Goal: Ask a question

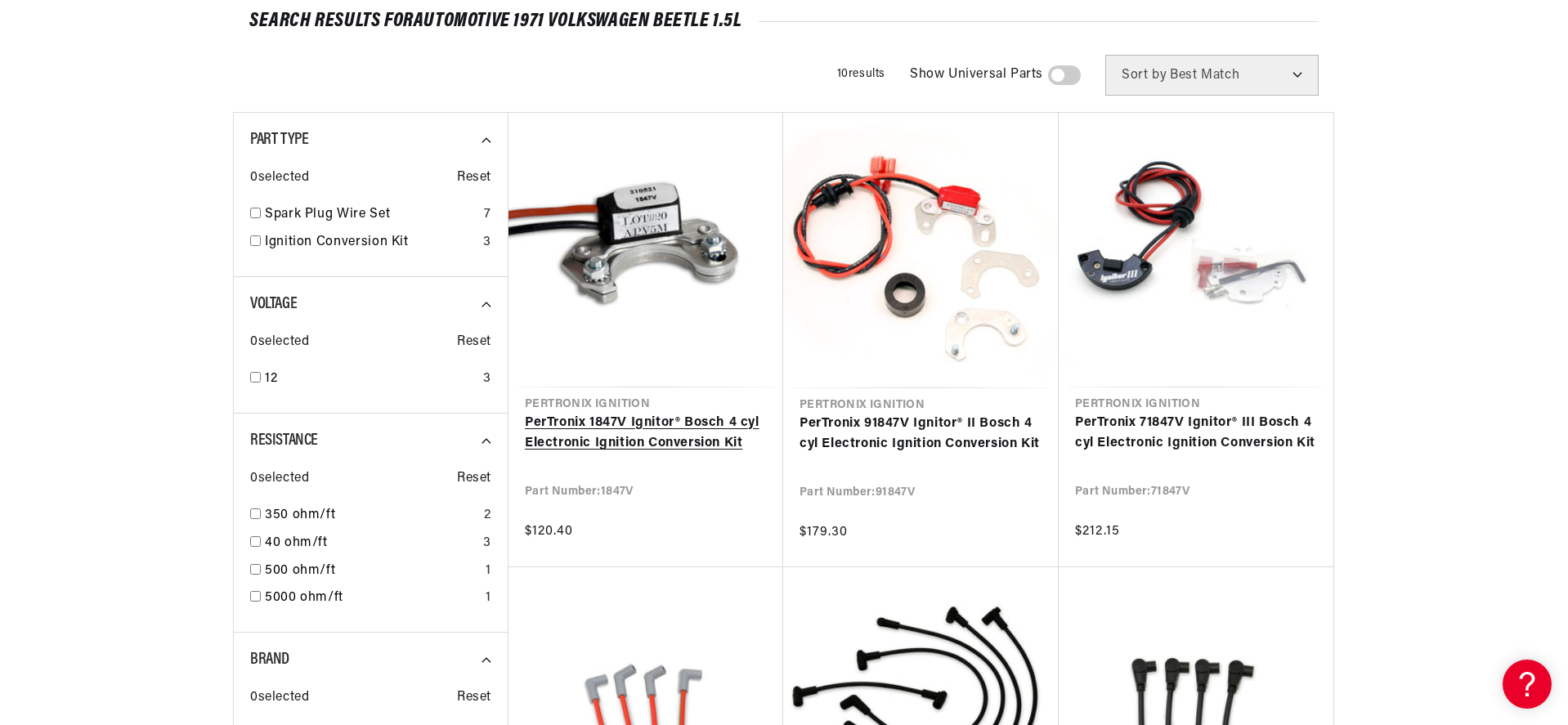
scroll to position [0, 495]
click at [647, 413] on link "PerTronix 1847V Ignitor® Bosch 4 cyl Electronic Ignition Conversion Kit" at bounding box center [646, 433] width 242 height 42
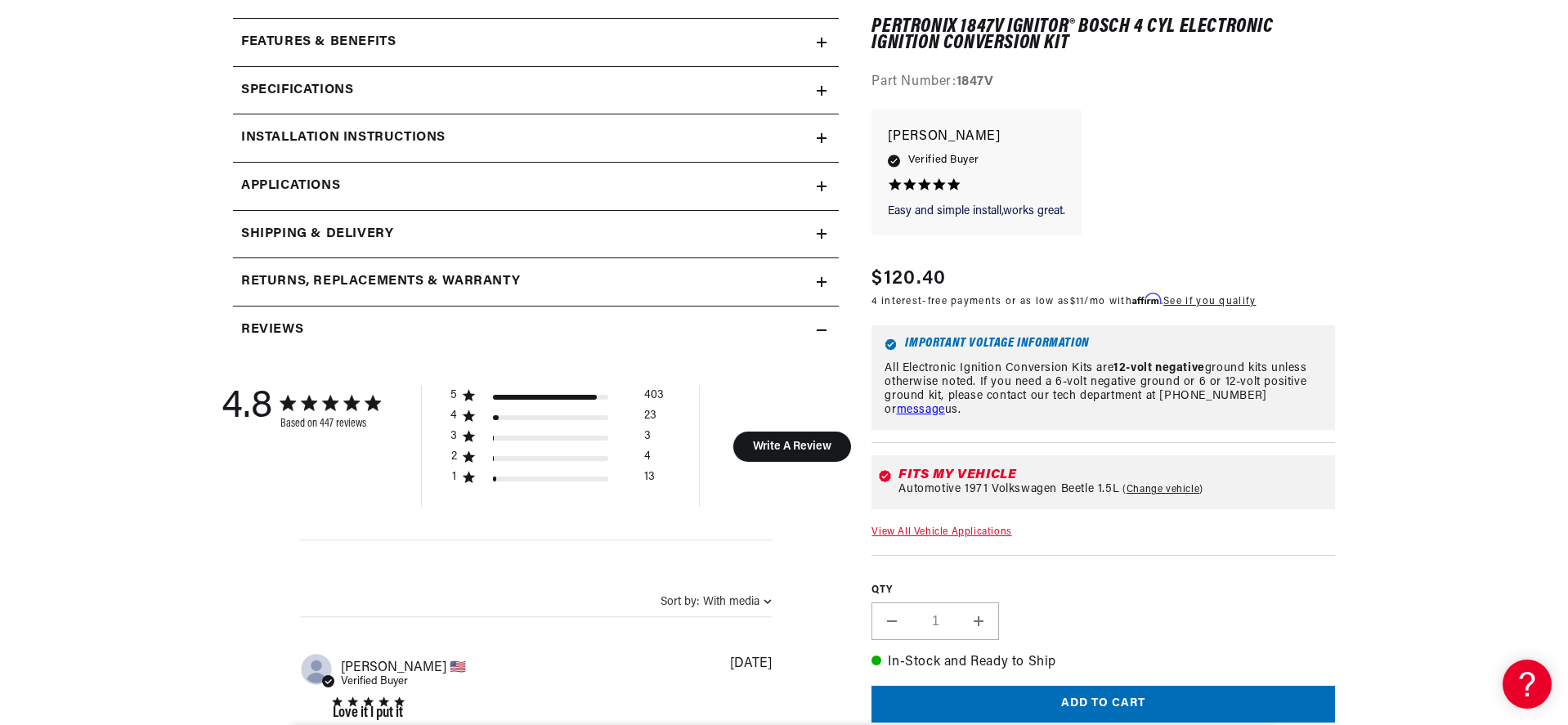
scroll to position [0, 35]
click at [822, 183] on icon at bounding box center [822, 186] width 0 height 10
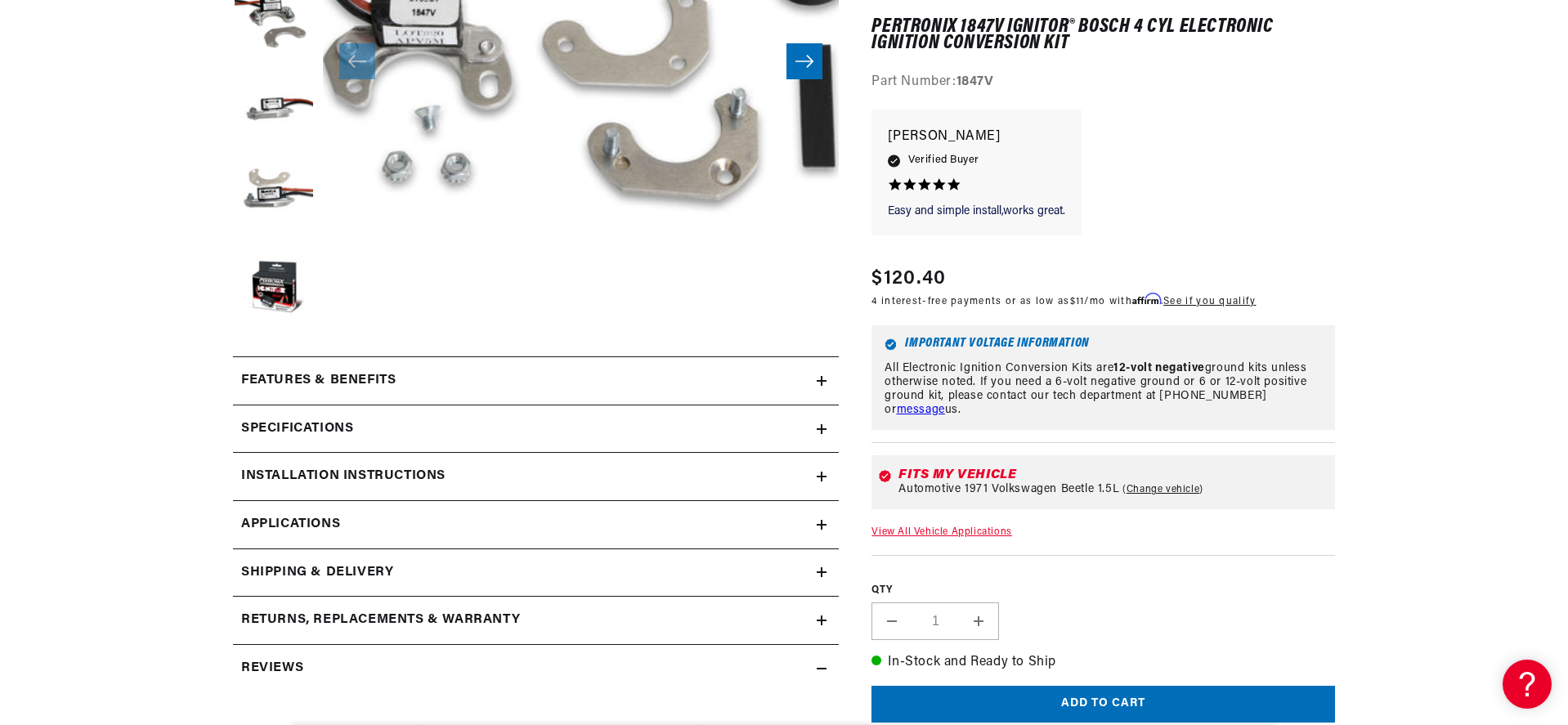
scroll to position [711, 0]
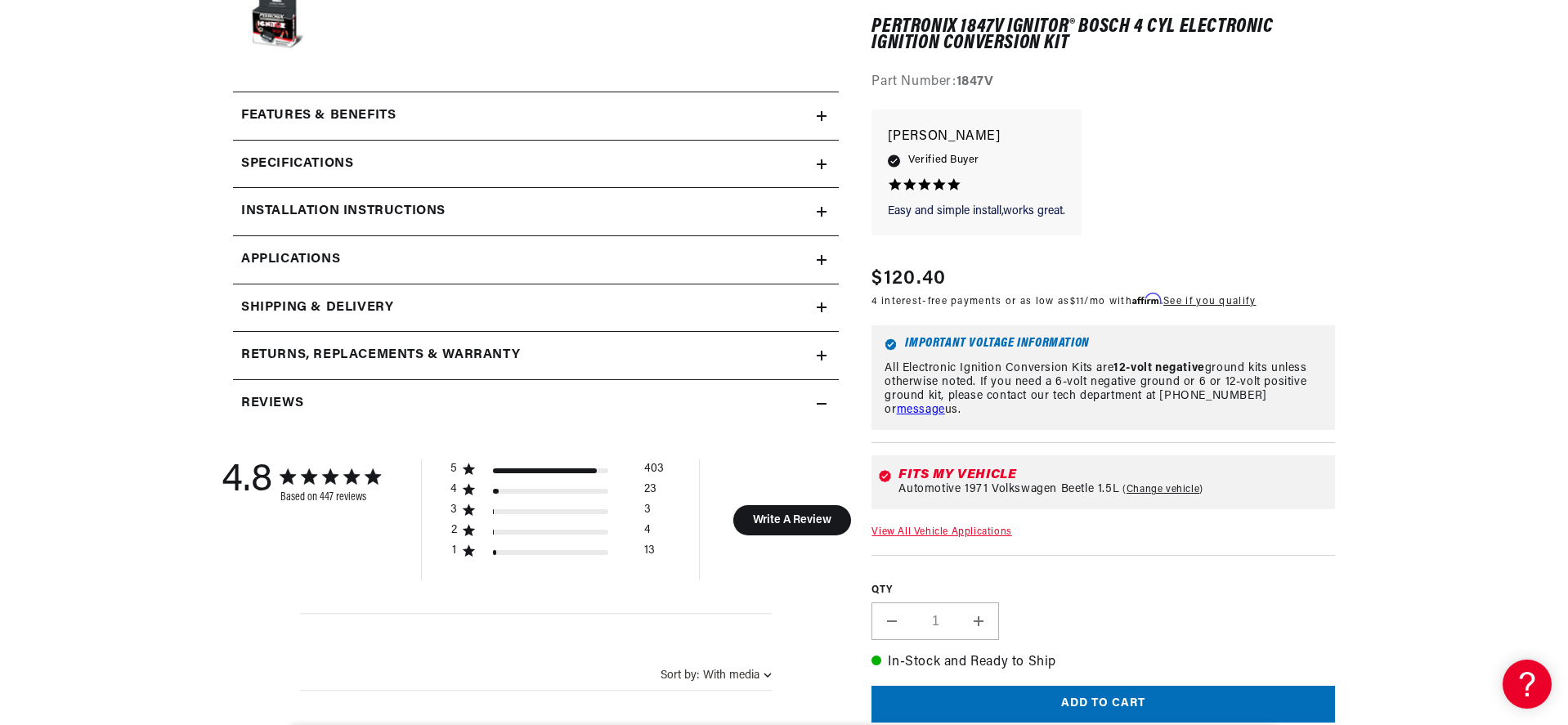
click at [820, 123] on summary "Features & Benefits" at bounding box center [536, 116] width 605 height 48
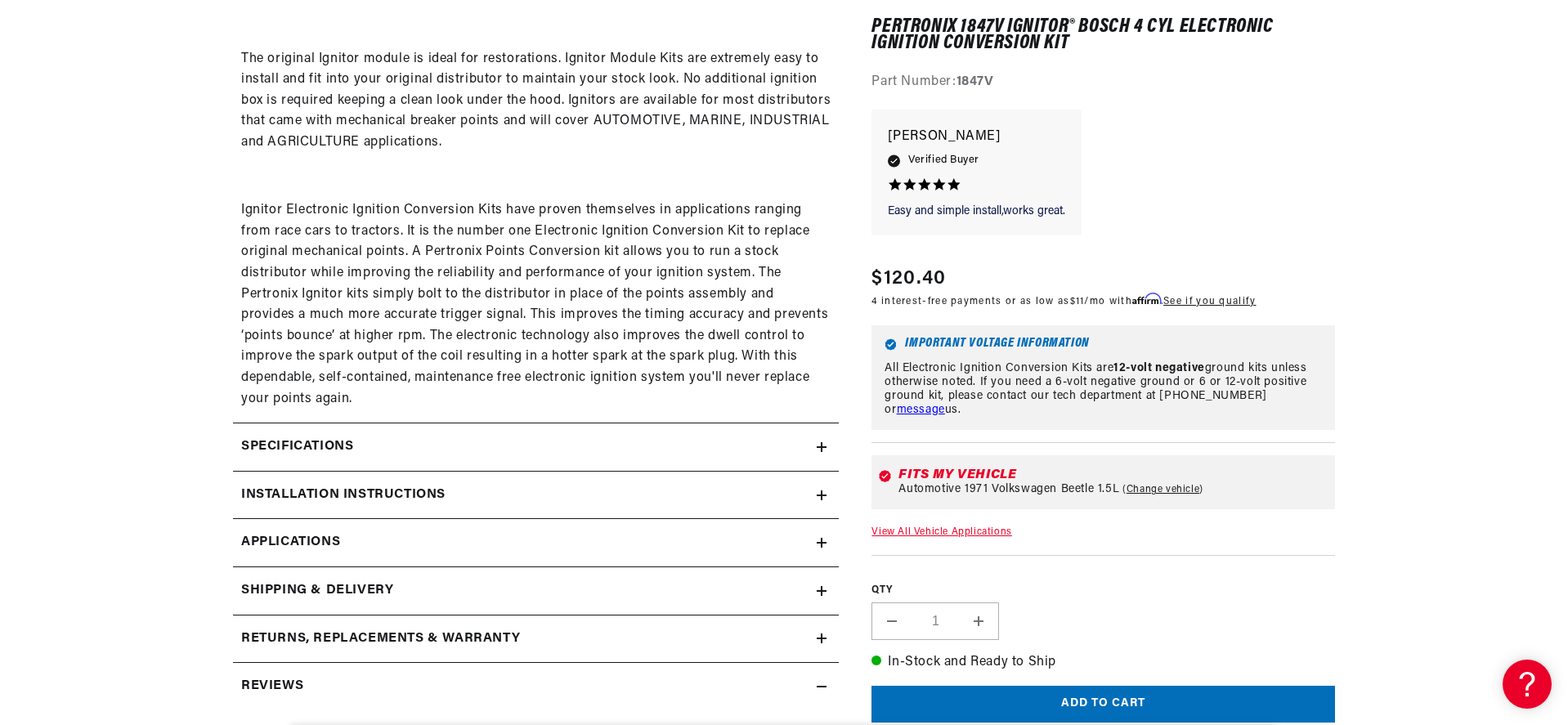
scroll to position [1201, 0]
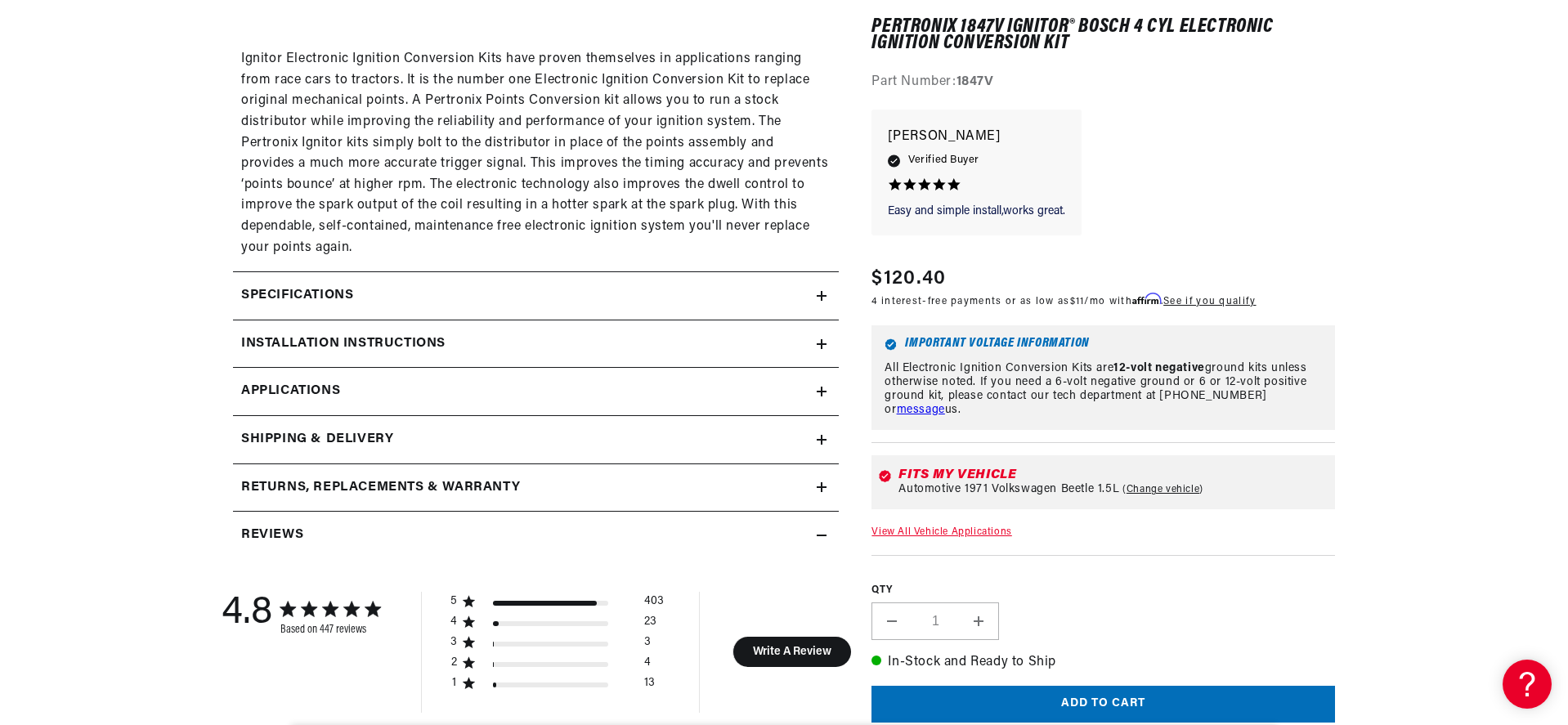
click at [815, 299] on div "Specifications" at bounding box center [525, 295] width 584 height 21
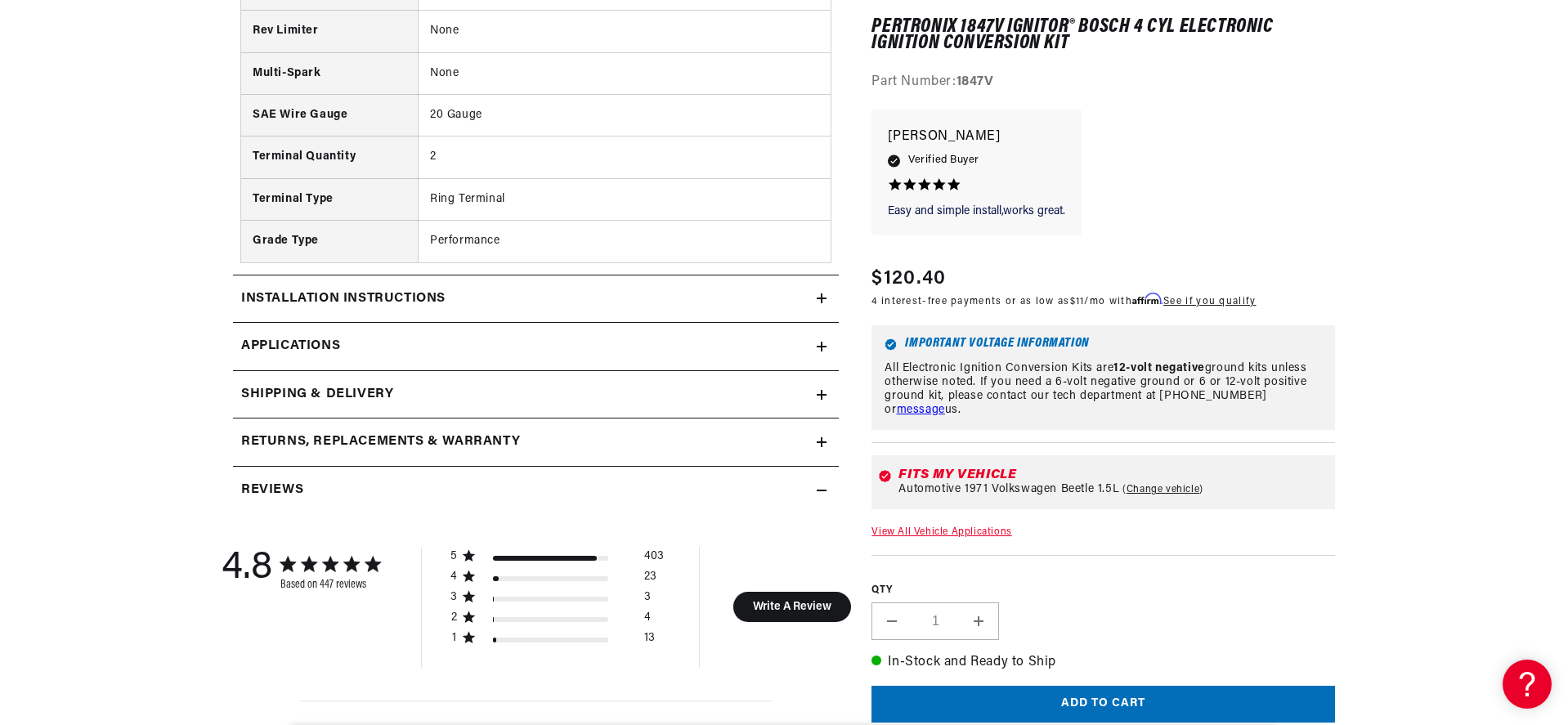
scroll to position [0, 495]
click at [820, 340] on link "Applications" at bounding box center [536, 346] width 605 height 49
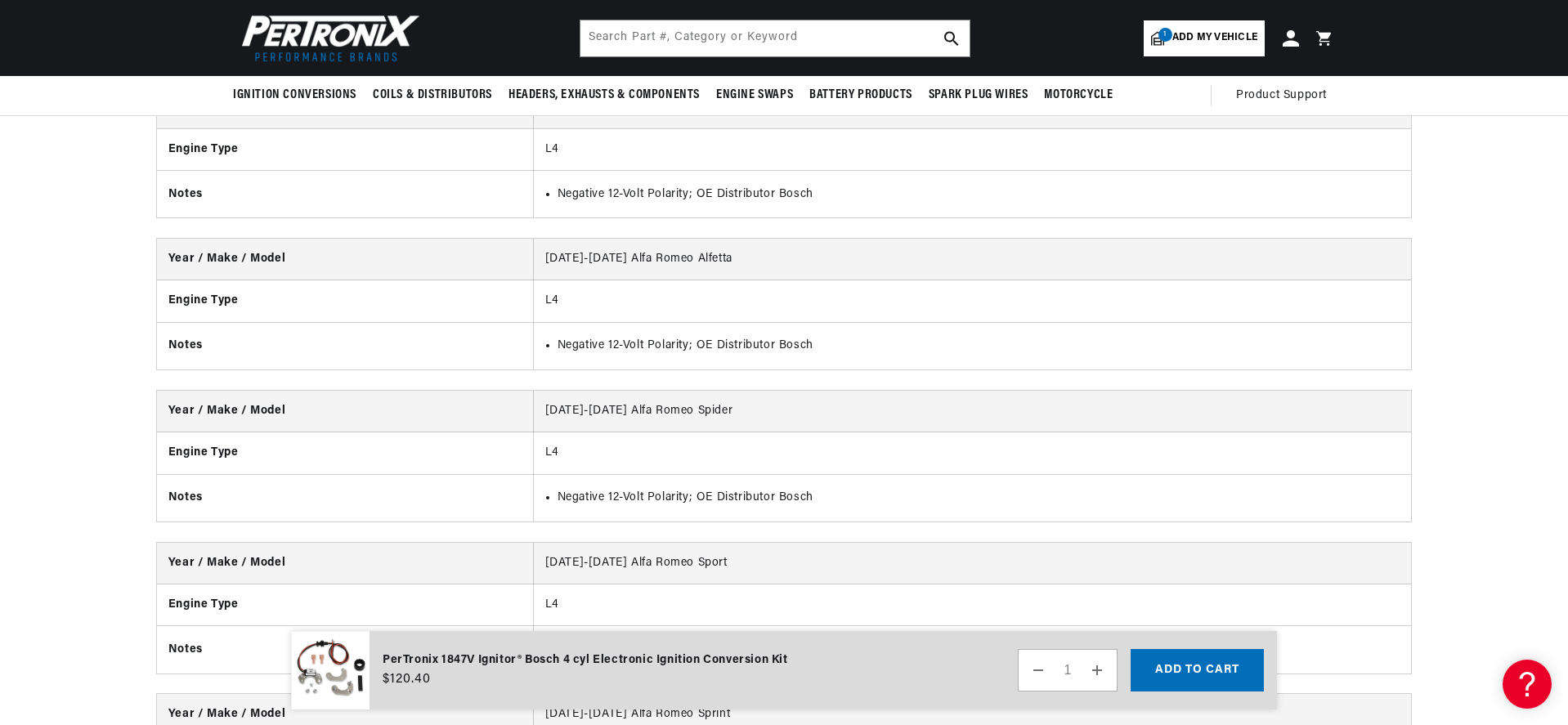
scroll to position [0, 0]
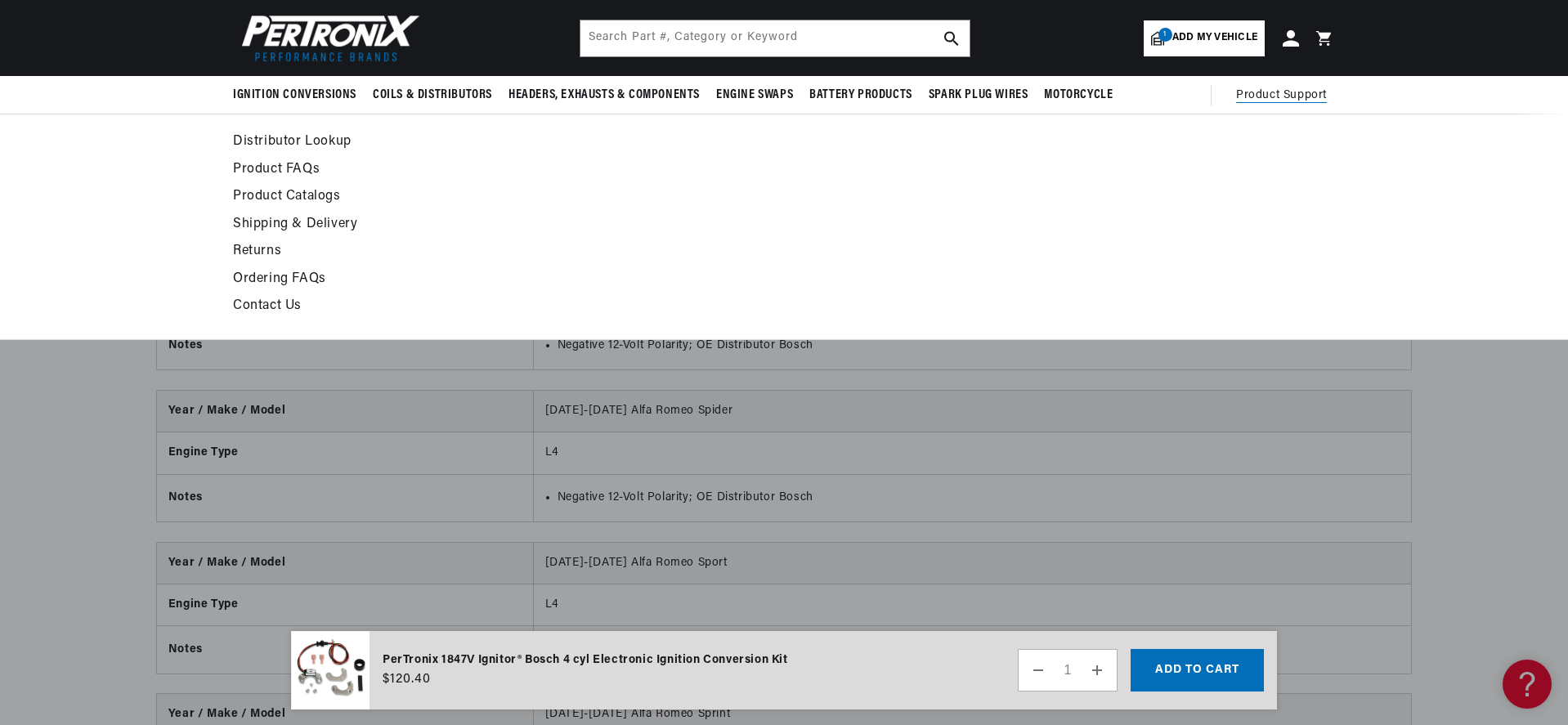
click at [1261, 99] on span "Product Support" at bounding box center [1280, 95] width 90 height 18
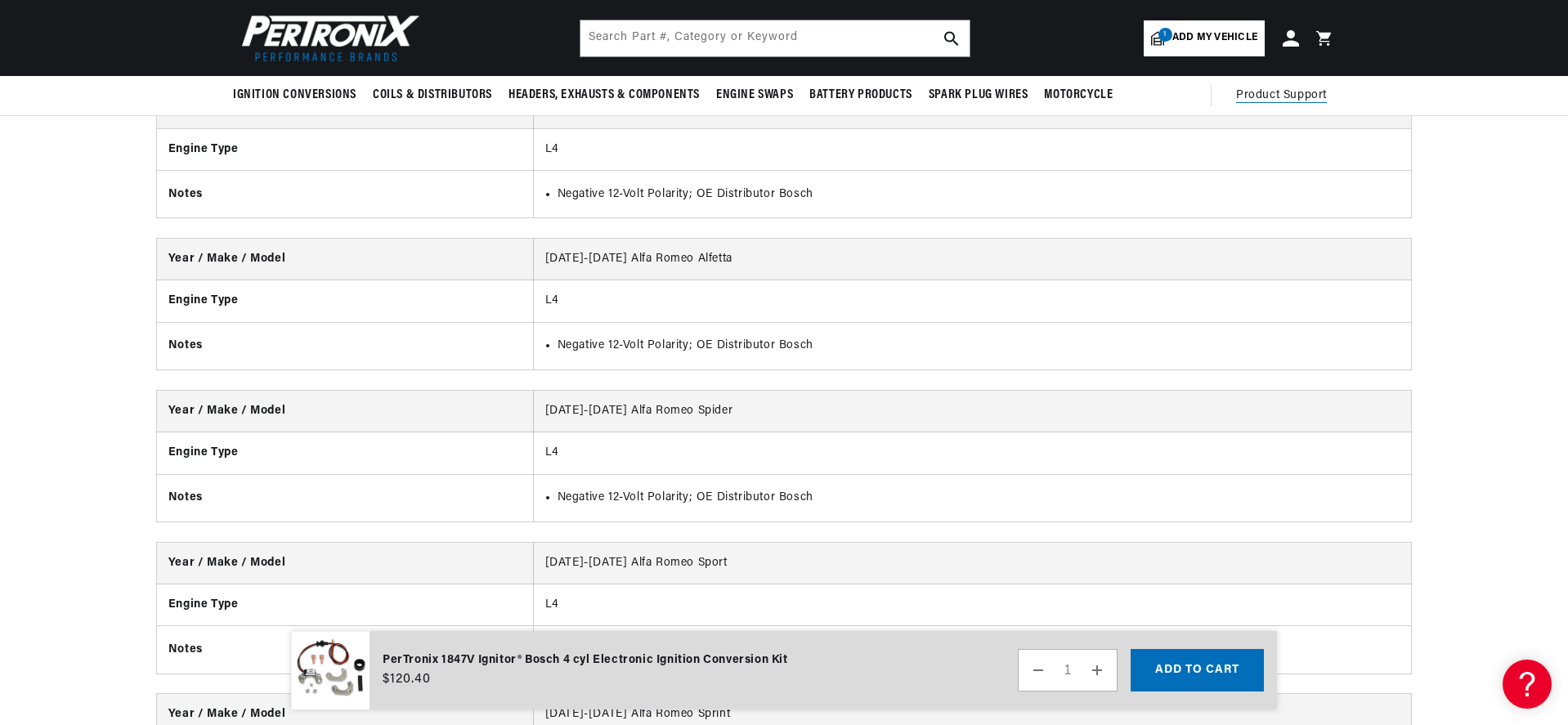
scroll to position [0, 495]
click at [1261, 92] on span "Product Support" at bounding box center [1280, 95] width 90 height 18
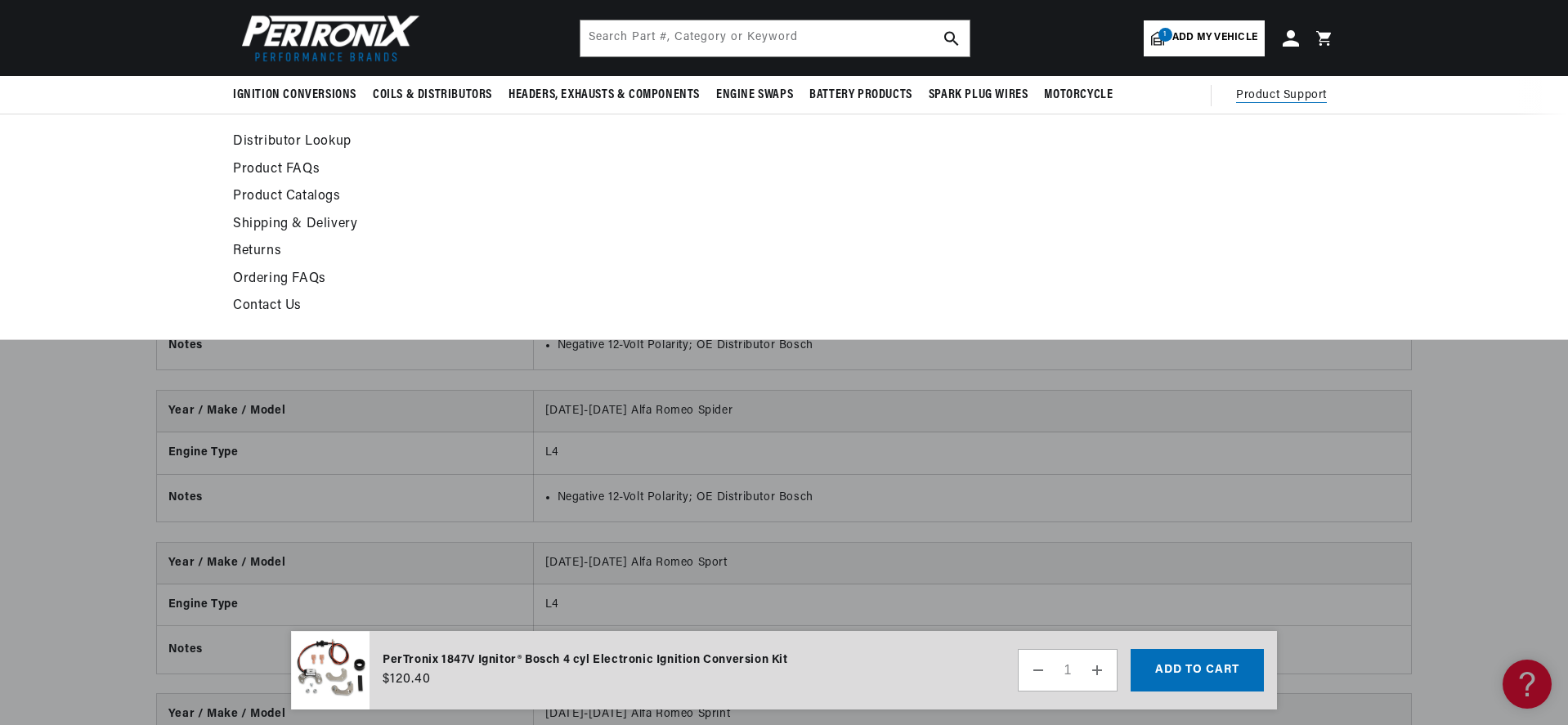
click at [293, 135] on link "Distributor Lookup" at bounding box center [635, 142] width 804 height 23
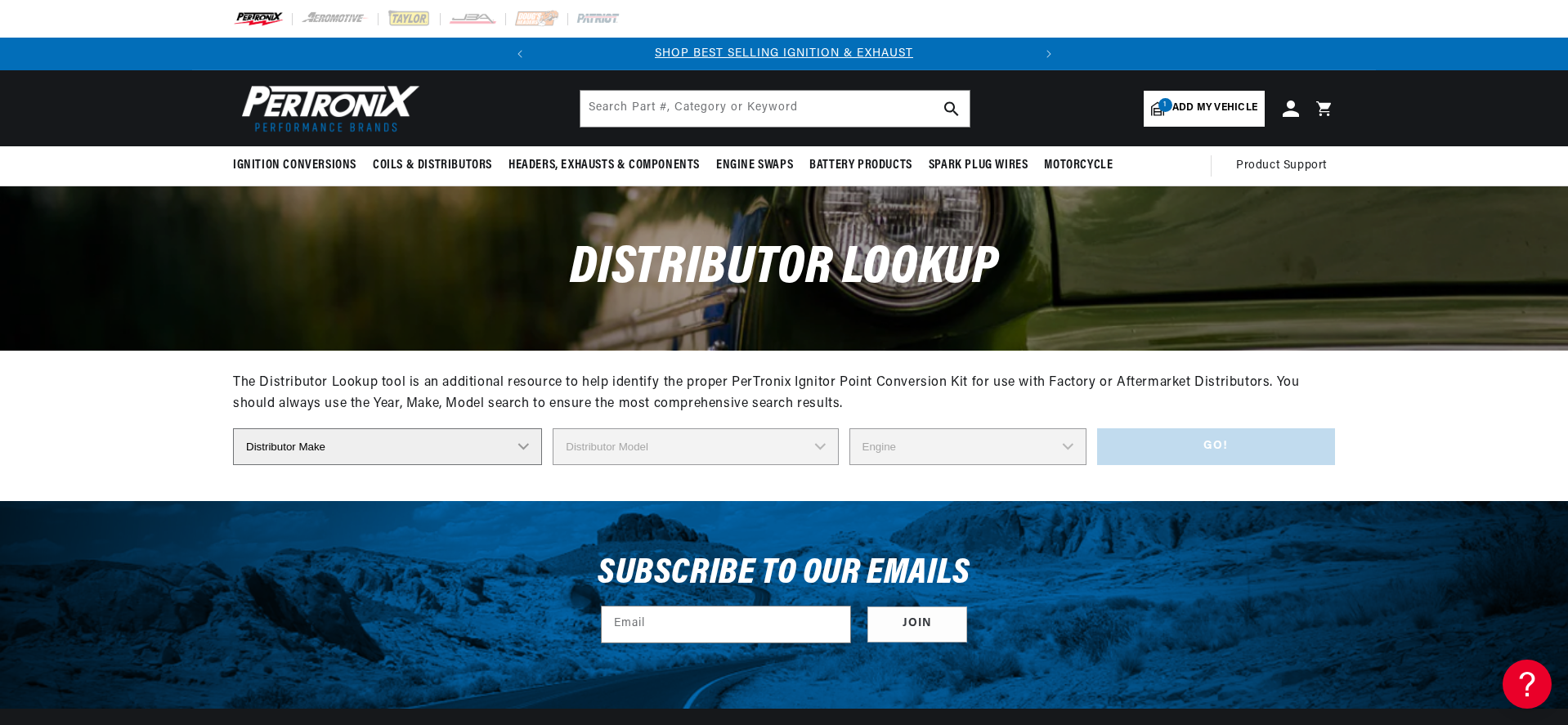
select select "Bosch"
click at [233, 428] on select "Distributor Make Accel Aldon Autolite Bosch Century Chrysler Clark Colt Contine…" at bounding box center [387, 446] width 309 height 37
drag, startPoint x: 665, startPoint y: 445, endPoint x: 489, endPoint y: 291, distance: 233.9
click at [489, 291] on main "Distributor Lookup The Distributor Lookup tool is an additional resource to hel…" at bounding box center [784, 343] width 1568 height 313
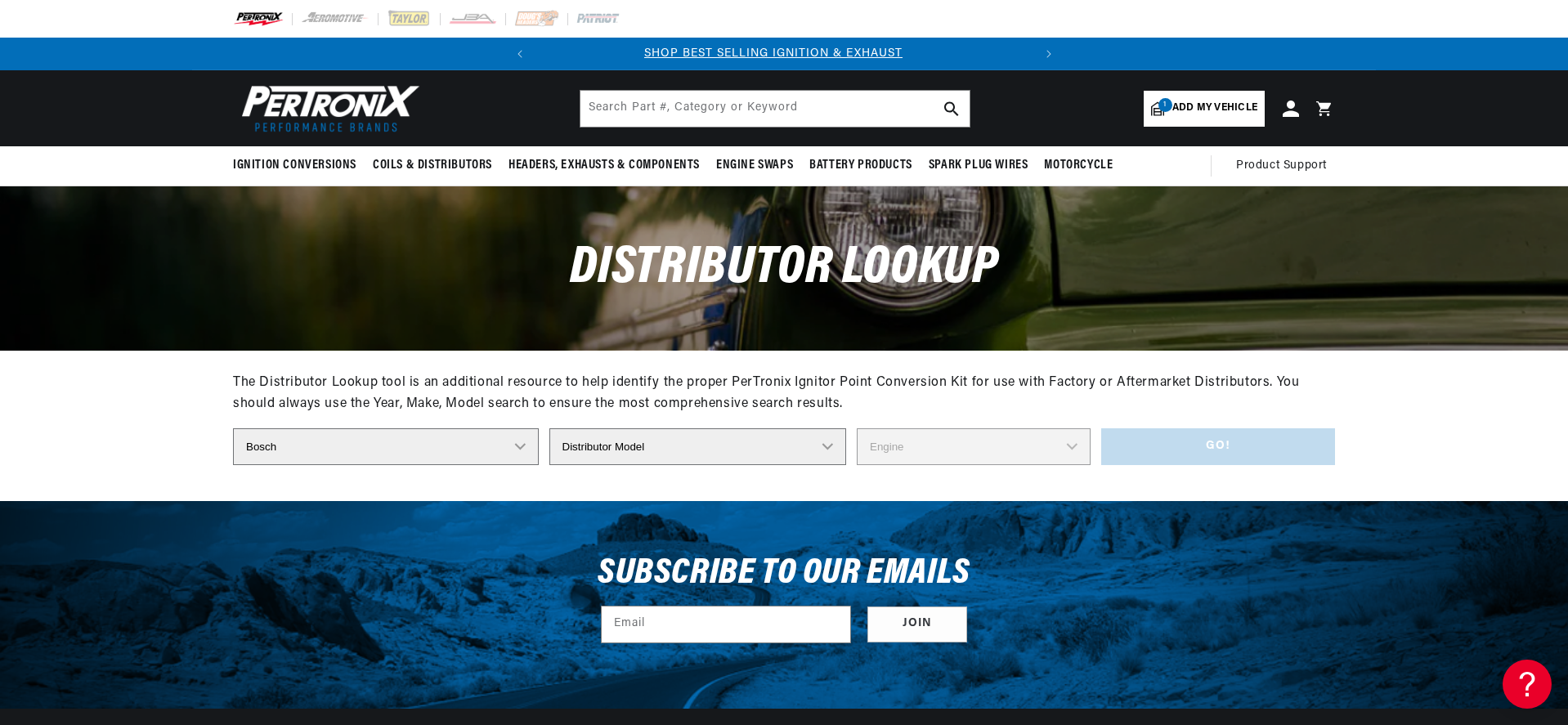
scroll to position [0, 0]
click at [984, 457] on div "Distributor Make Accel Aldon Autolite Bosch Century Chrysler Clark Colt Contine…" at bounding box center [784, 446] width 1102 height 37
click at [550, 428] on select "Distributor Model 022-905-205AA 0-231-020-019 0-231-037-031 0-231-060-023 0-231…" at bounding box center [698, 446] width 298 height 37
select select "0-231-137-015"
click at [550, 428] on select "Distributor Model 022-905-205AA 0-231-020-019 0-231-037-031 0-231-060-023 0-231…" at bounding box center [698, 446] width 298 height 37
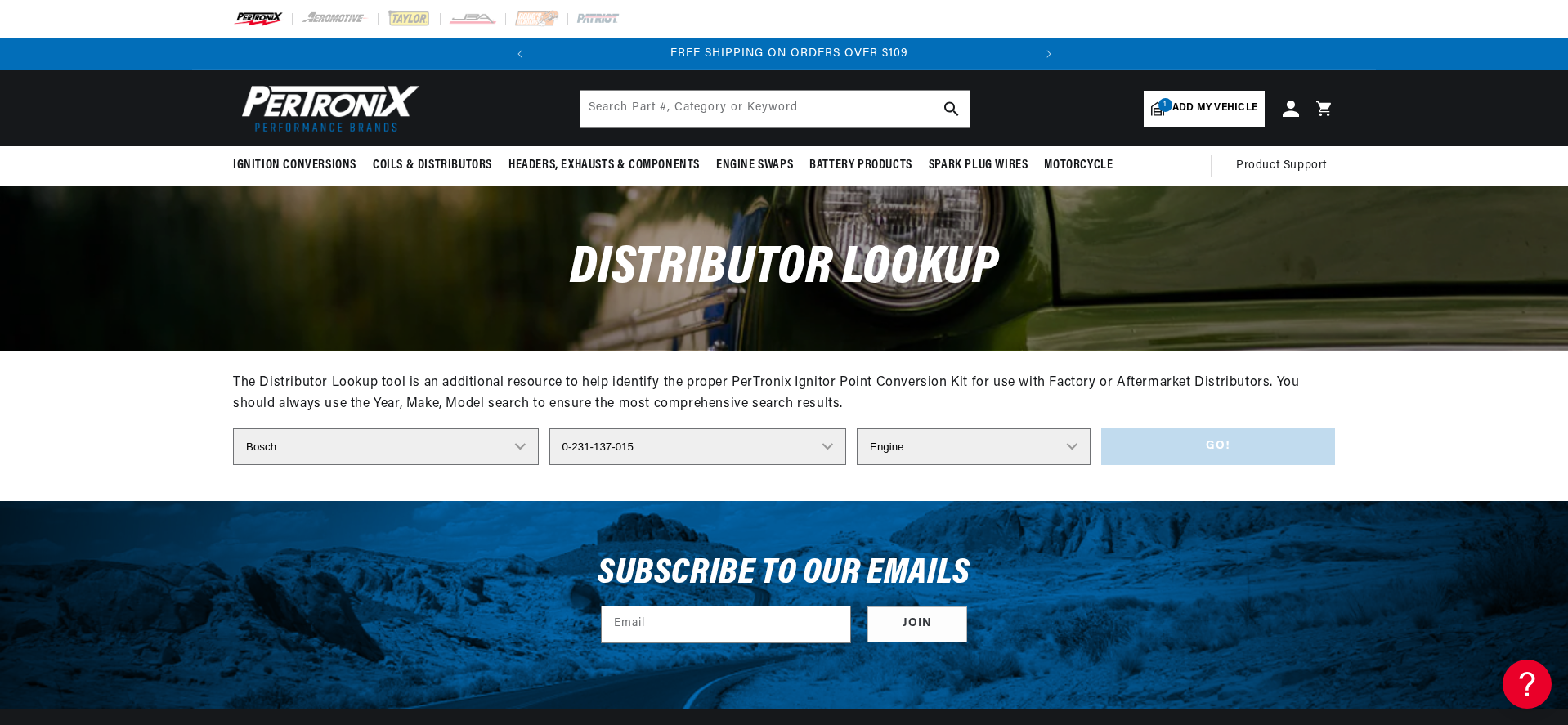
scroll to position [0, 495]
select select "4"
click at [856, 428] on select "Engine 4" at bounding box center [974, 446] width 234 height 37
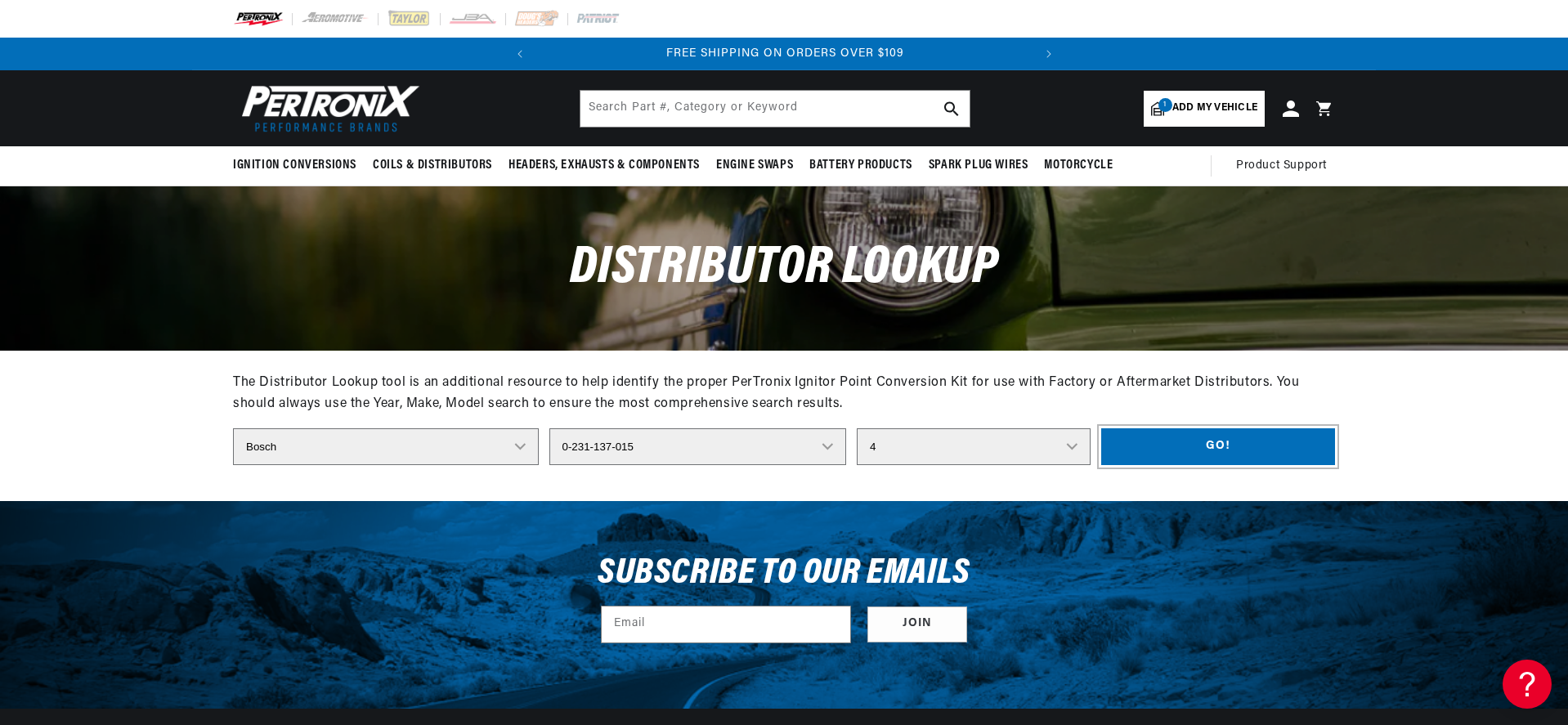
click at [1142, 451] on button "Go!" at bounding box center [1218, 446] width 234 height 37
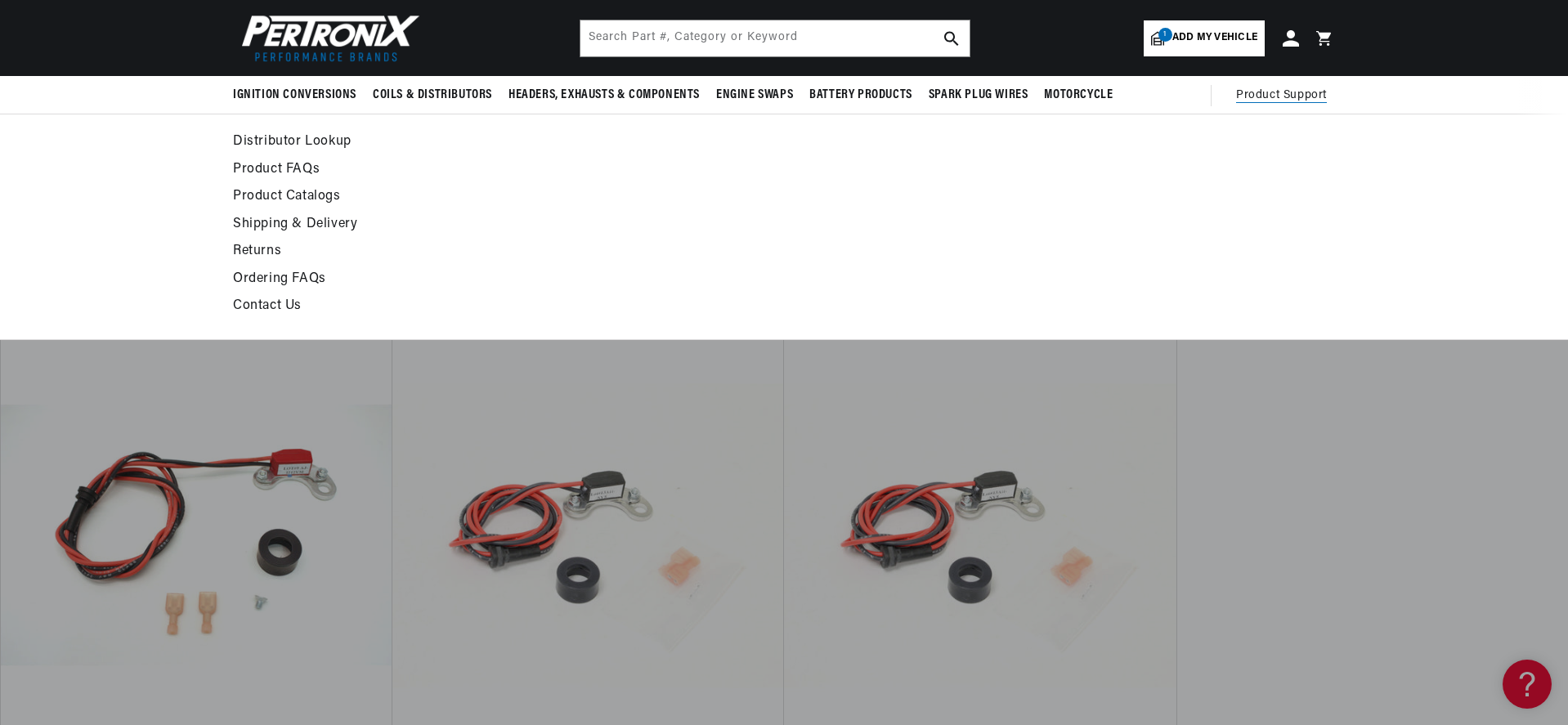
click at [276, 304] on link "Contact Us" at bounding box center [635, 305] width 804 height 23
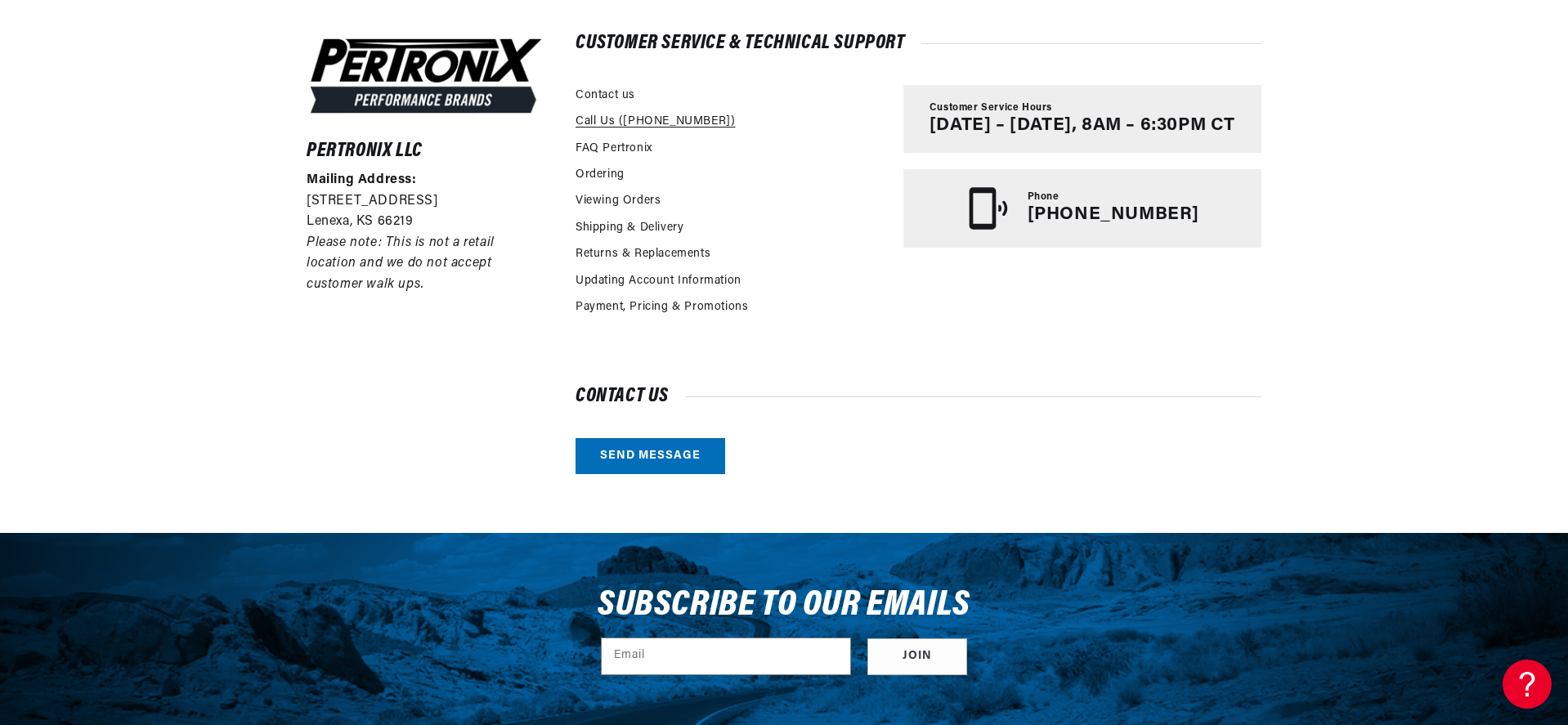
scroll to position [392, 0]
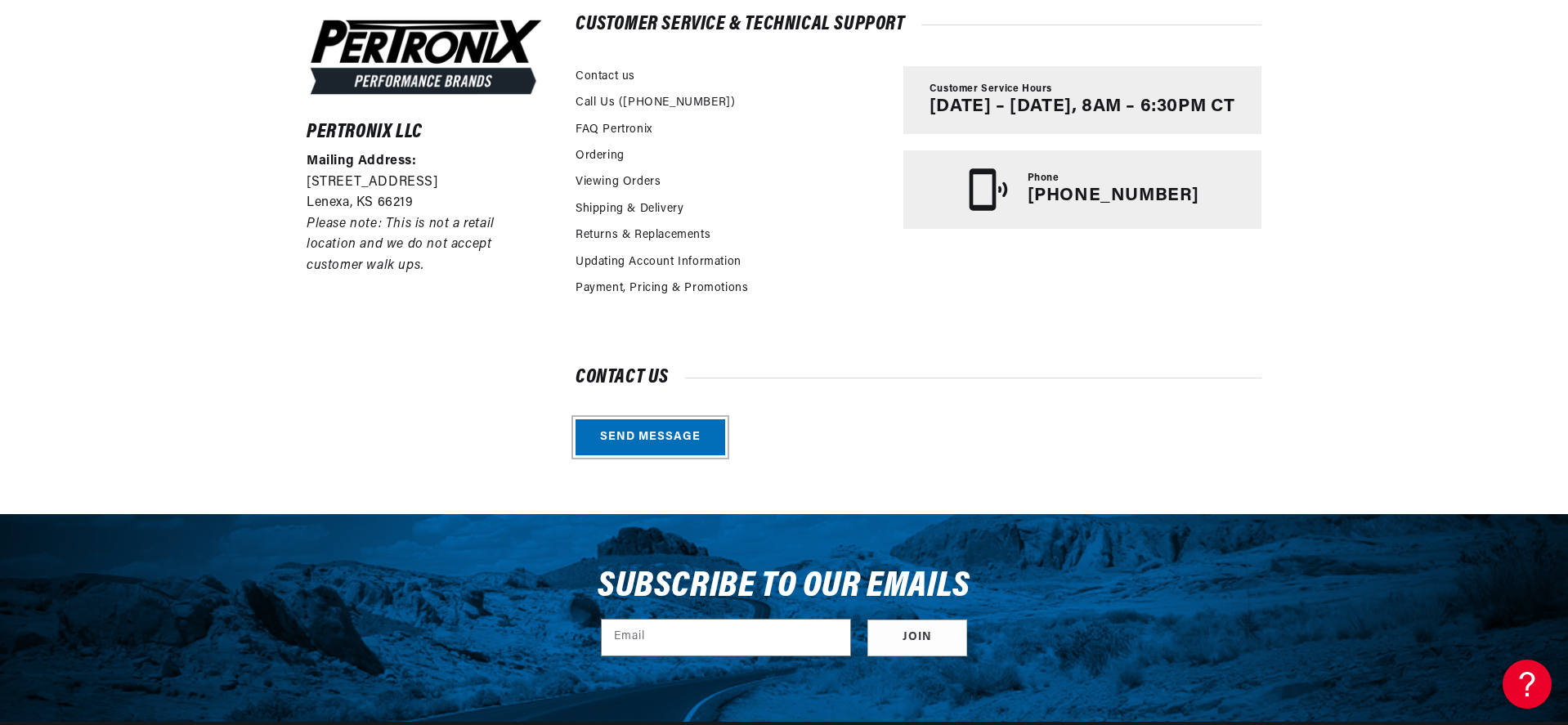
click at [653, 435] on link "Send message" at bounding box center [650, 437] width 150 height 37
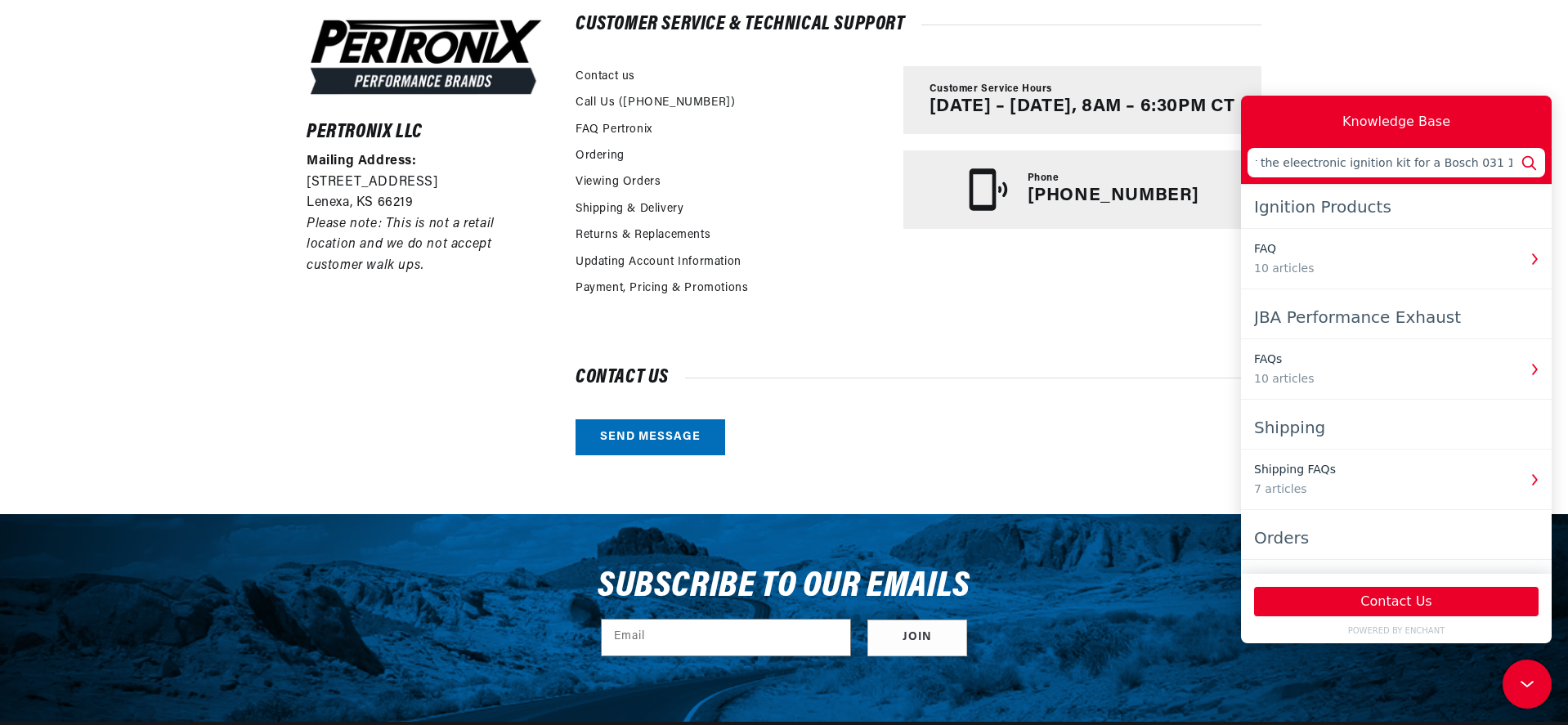
scroll to position [0, 0]
click at [1295, 164] on input "Hi. Looking for the eleectronic ignition kit for a Bosch 031 137 009" at bounding box center [1396, 163] width 298 height 30
click at [1514, 160] on input "Hi. Looking for the electronic ignition kit for a Bosch 031 137 009" at bounding box center [1396, 163] width 298 height 30
click at [1281, 163] on input "Hi. Looking for the electronic ignition kit for a Bosch 031 137 009" at bounding box center [1396, 163] width 298 height 30
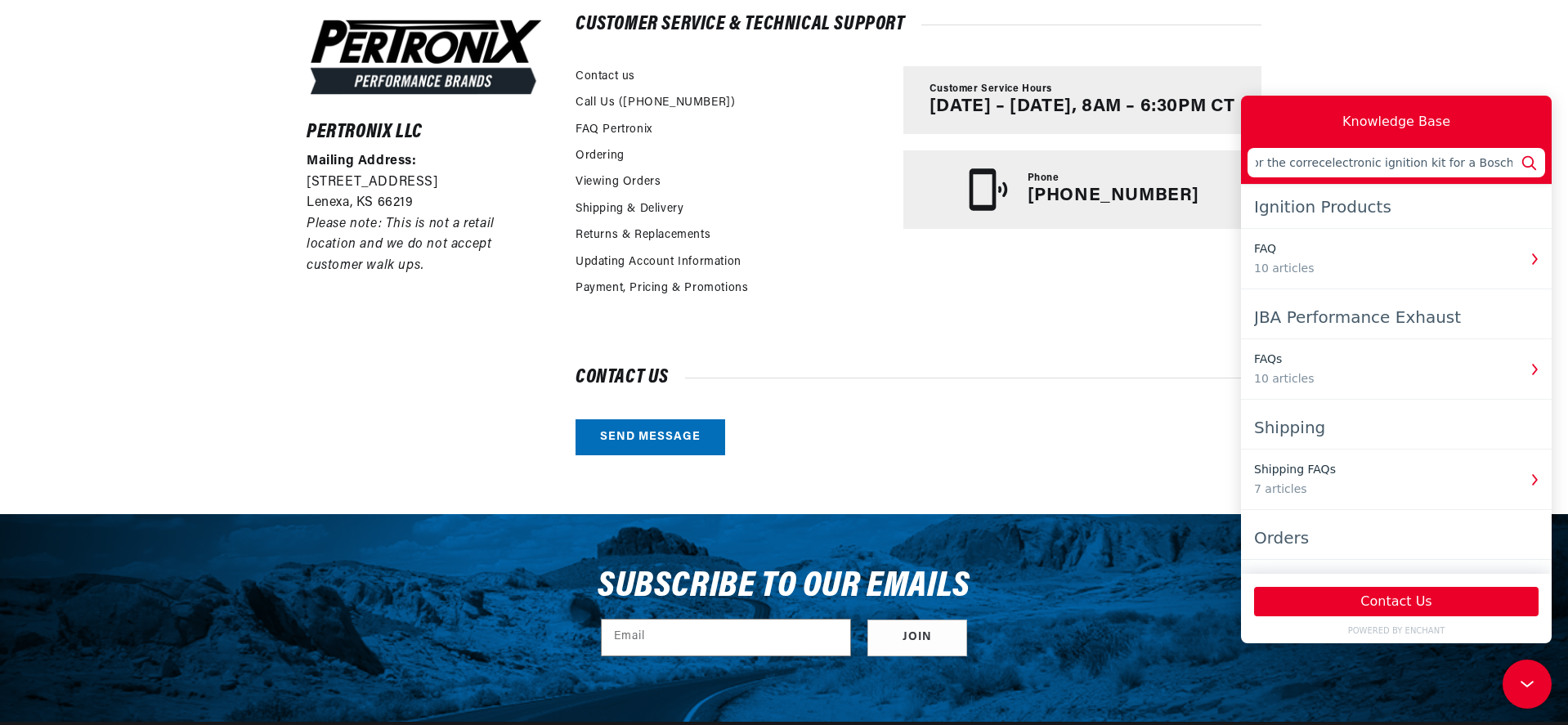
scroll to position [0, 0]
click at [1412, 162] on input "Hi. Looking for the correct electronic ignition kit for a Bosch 031 137 009" at bounding box center [1396, 163] width 298 height 30
click at [1412, 162] on input "Hi. Looking for the correct electronic ignition kit for a Bosch 031 137 009. Th…" at bounding box center [1396, 163] width 298 height 30
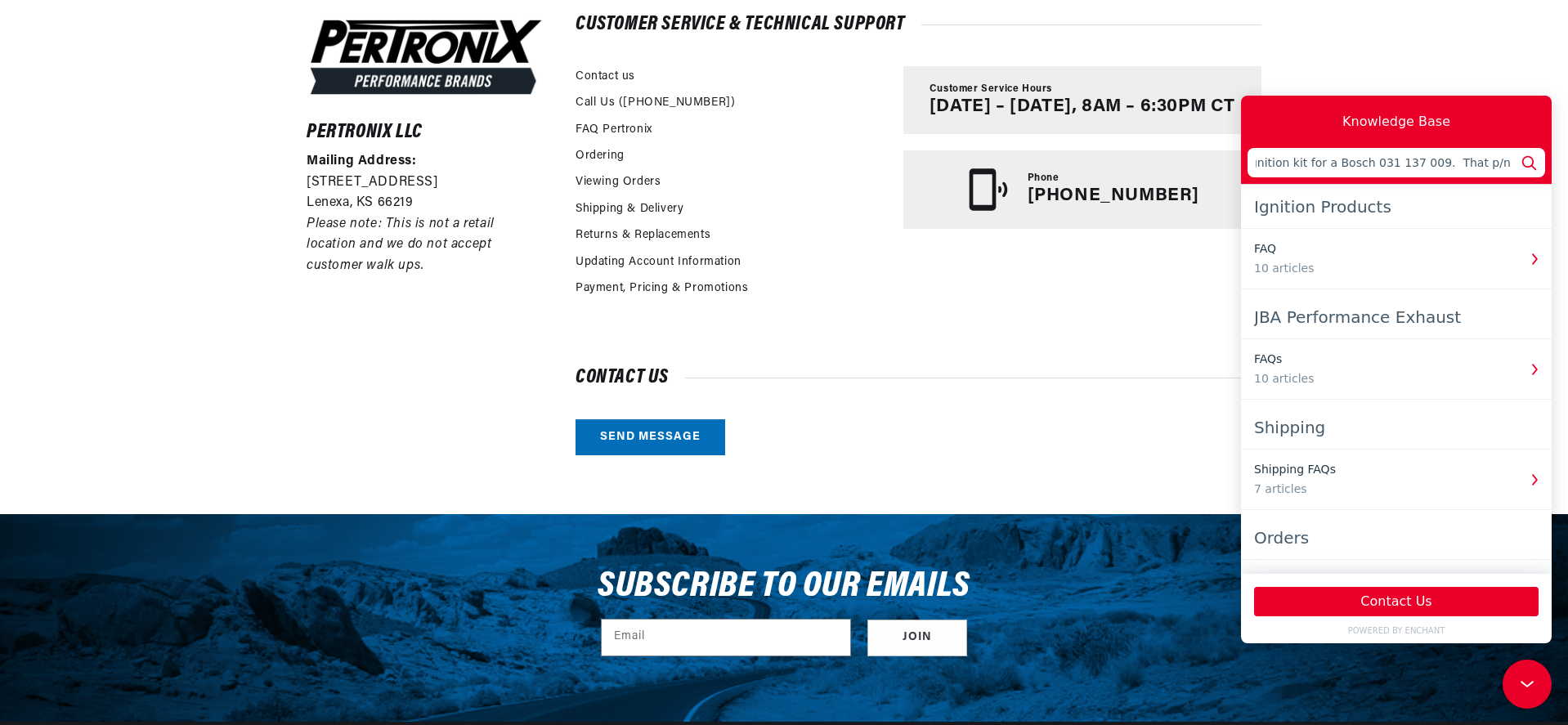
scroll to position [0, 74]
type input "H"
click at [1047, 426] on div "Contact us Send message" at bounding box center [918, 412] width 686 height 85
click at [1063, 415] on div "Contact us Send message" at bounding box center [918, 412] width 686 height 85
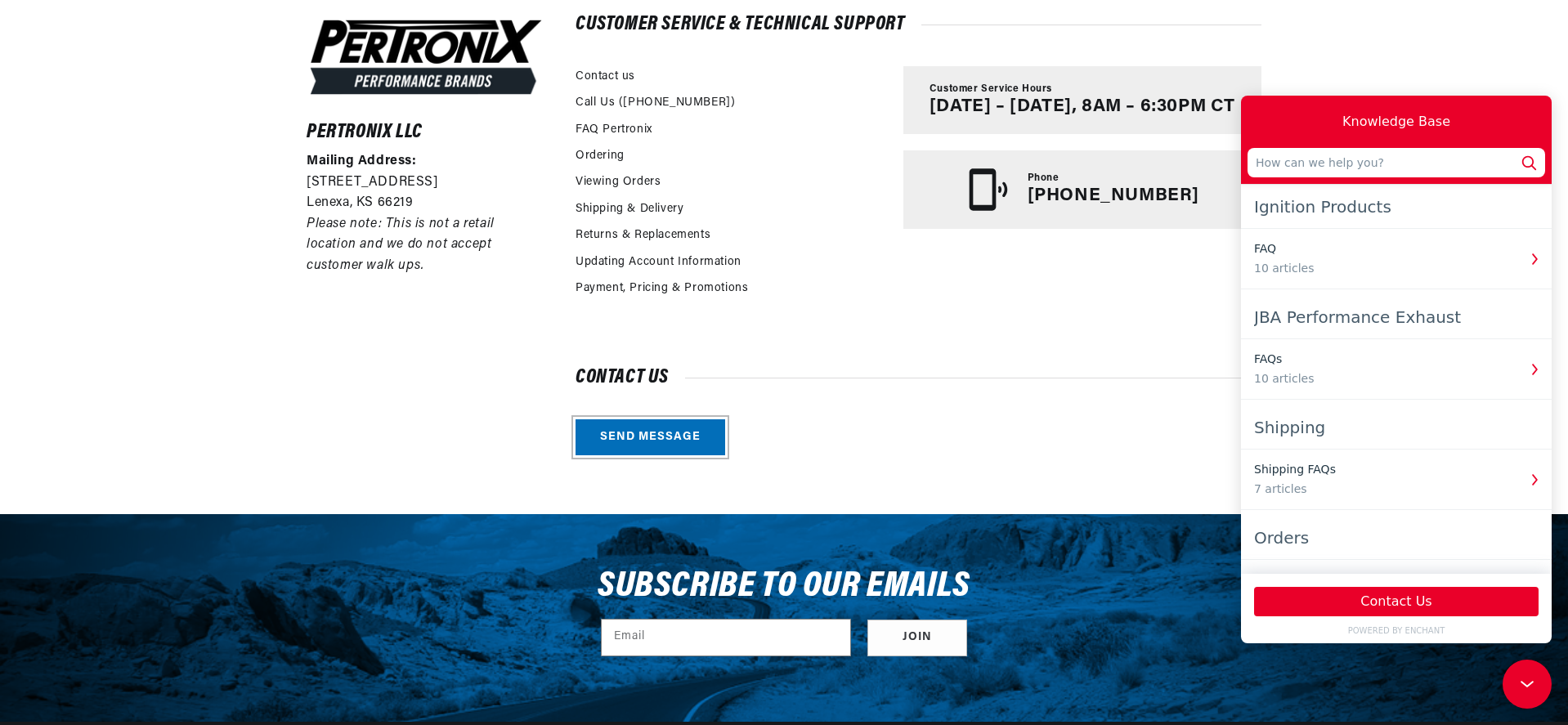
click at [628, 436] on link "Send message" at bounding box center [650, 437] width 150 height 37
click at [628, 74] on link "Contact us" at bounding box center [605, 76] width 60 height 18
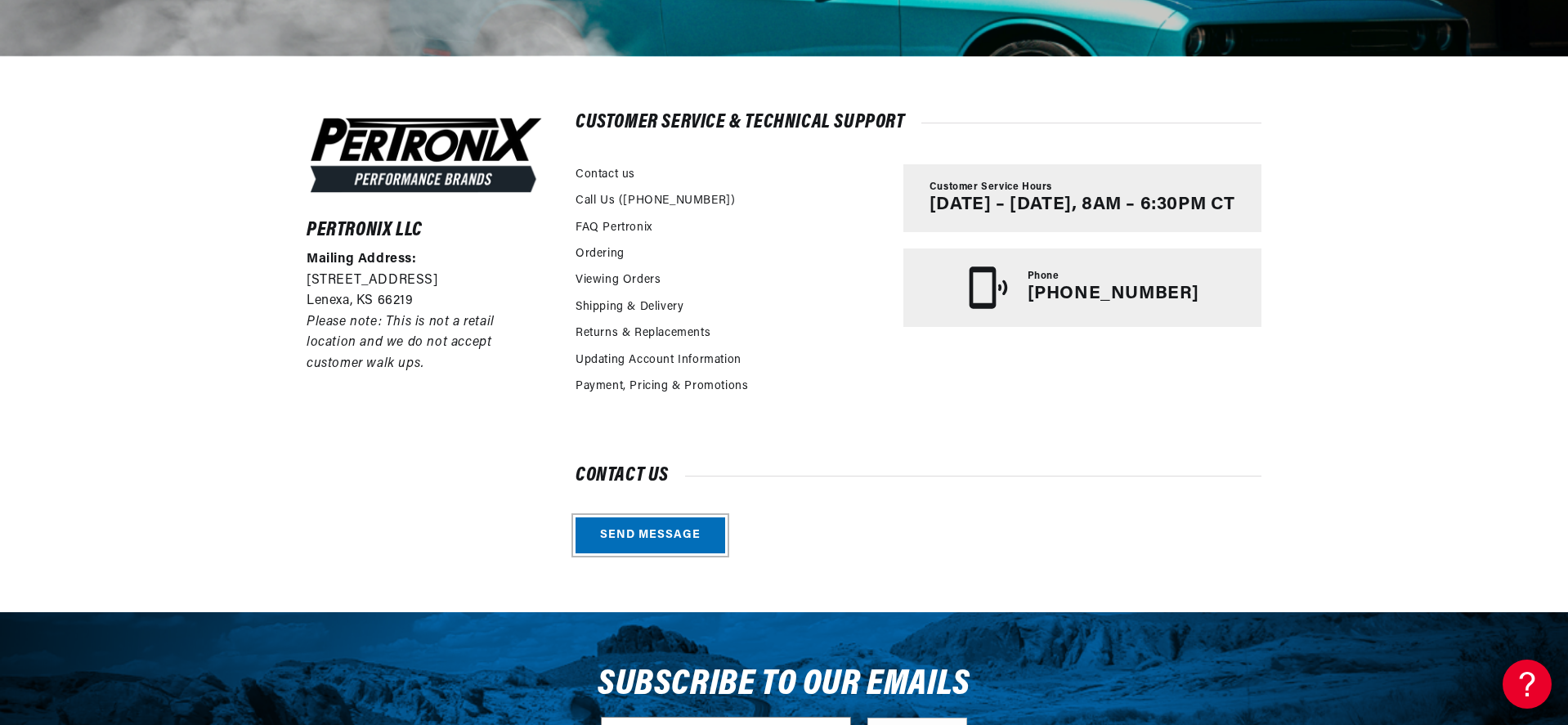
click at [671, 537] on link "Send message" at bounding box center [650, 535] width 150 height 37
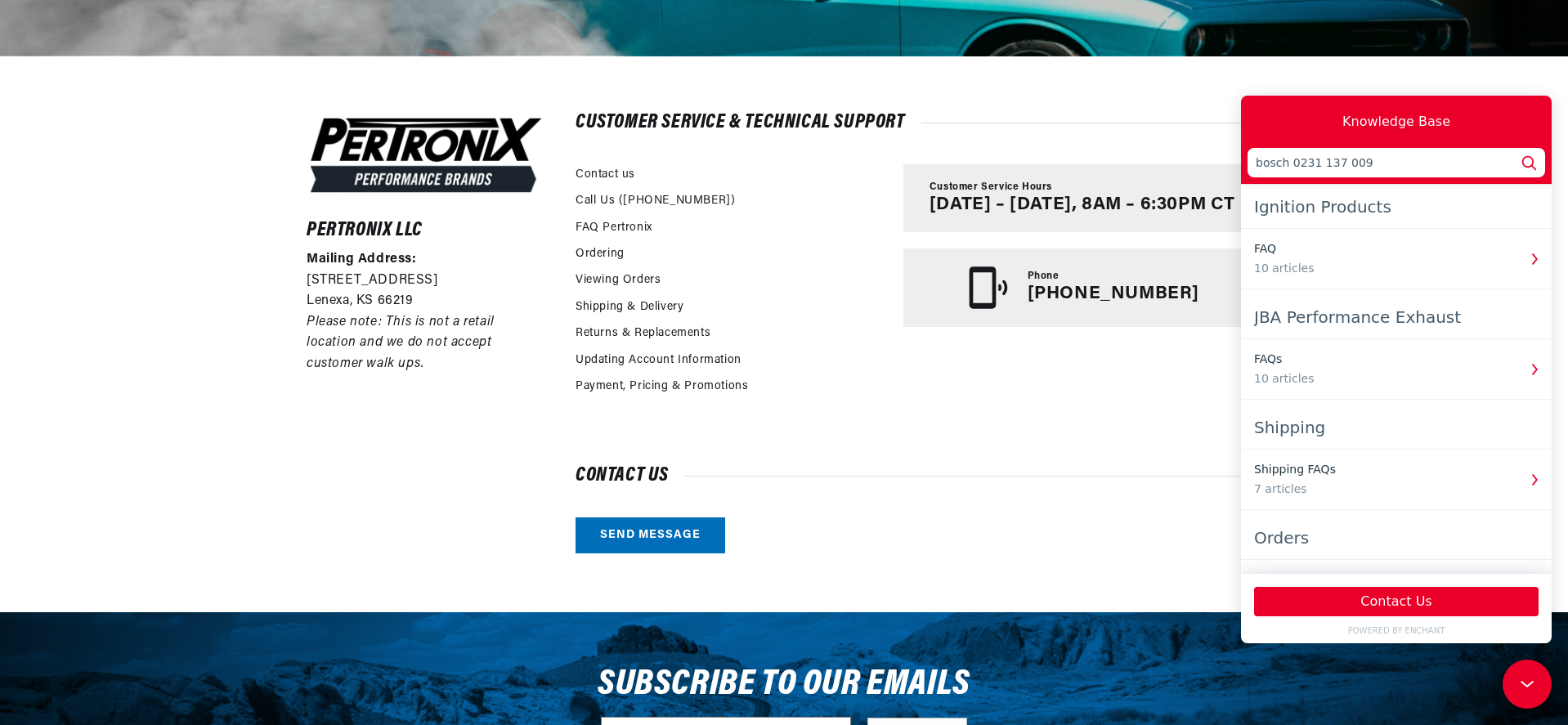
scroll to position [0, 495]
type input "bosch 0231 137 009 electronic ignition"
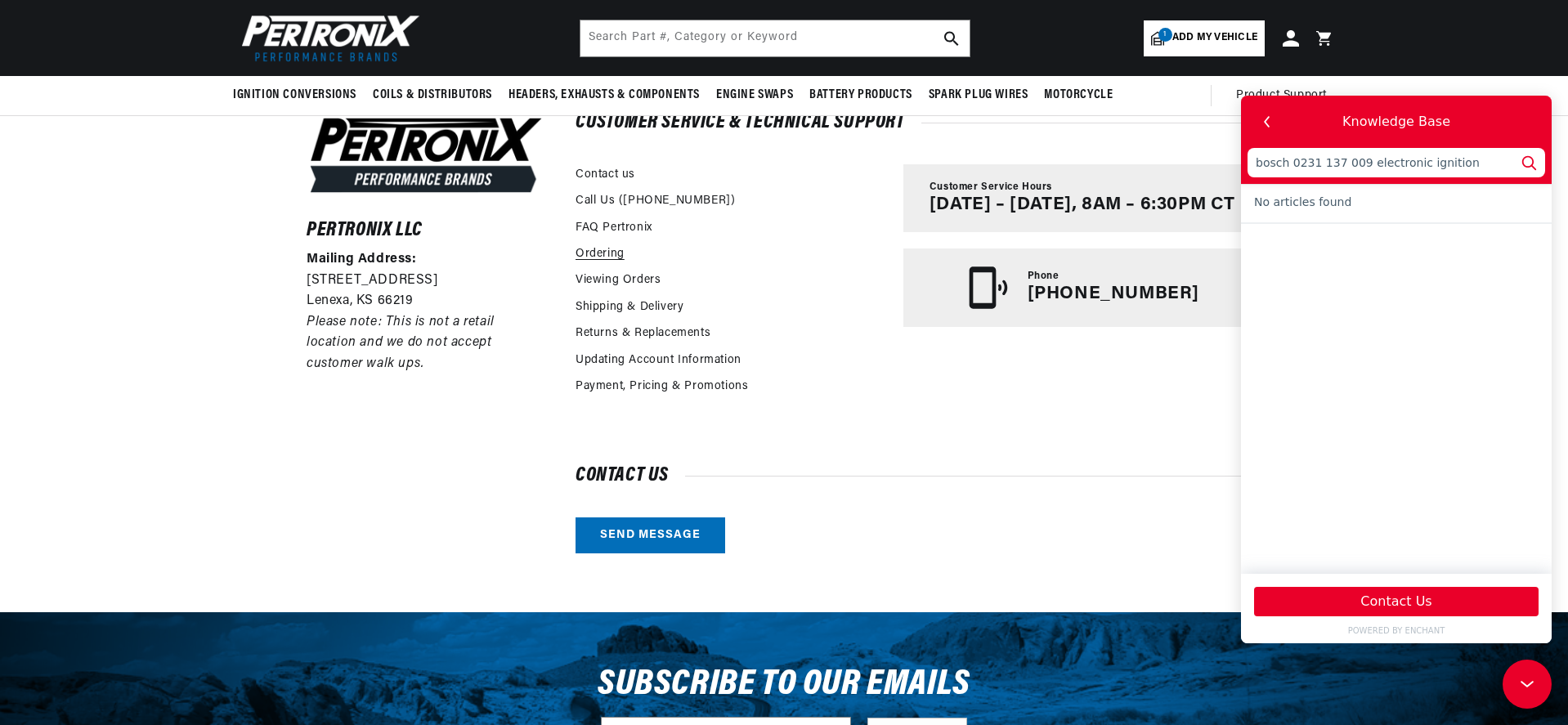
scroll to position [0, 0]
